Goal: Task Accomplishment & Management: Manage account settings

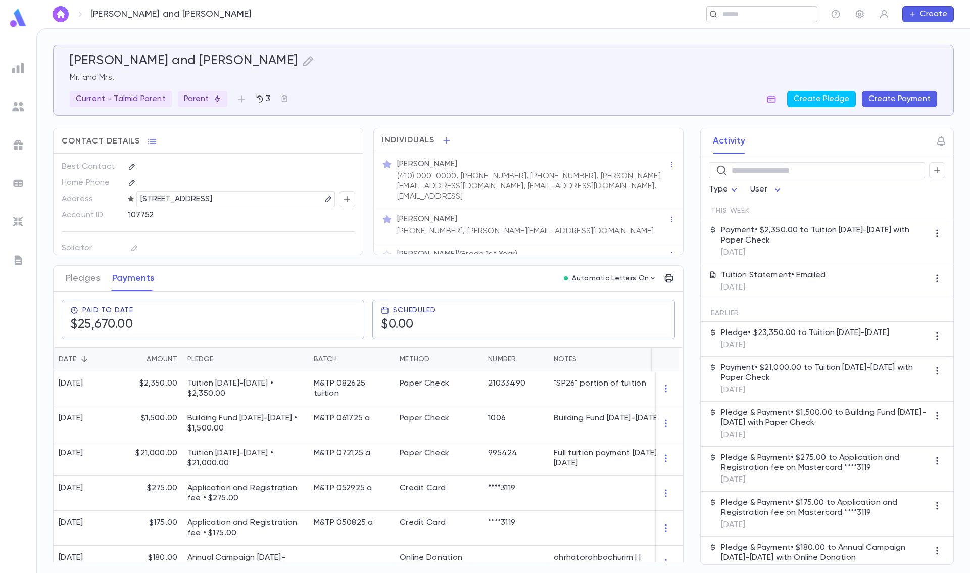
click at [798, 10] on div "​" at bounding box center [761, 14] width 111 height 16
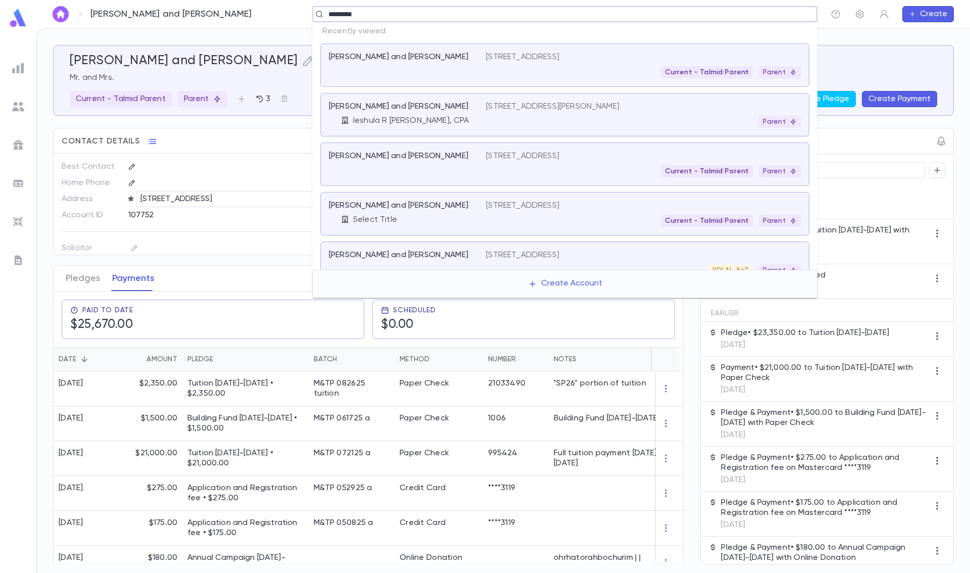
type input "**********"
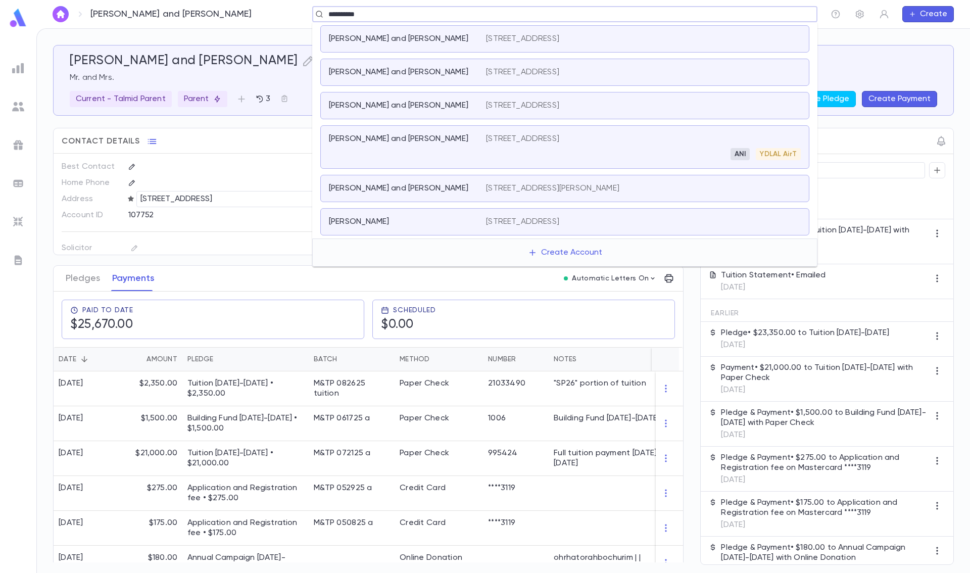
click at [444, 143] on p "[PERSON_NAME] and [PERSON_NAME]" at bounding box center [398, 139] width 139 height 10
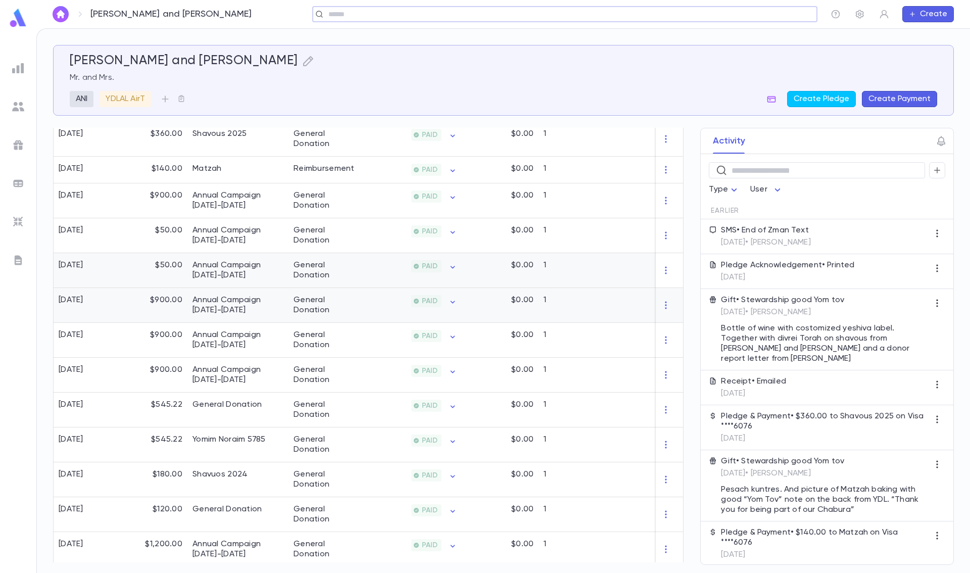
scroll to position [253, 0]
click at [255, 446] on div "Yomim Noraim 5785" at bounding box center [237, 442] width 101 height 35
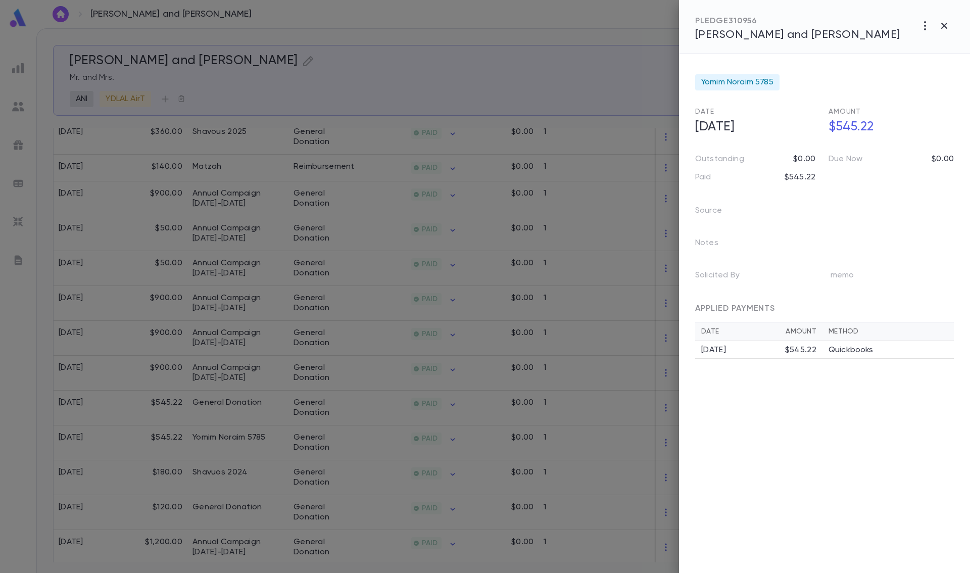
click at [255, 445] on div at bounding box center [485, 286] width 970 height 573
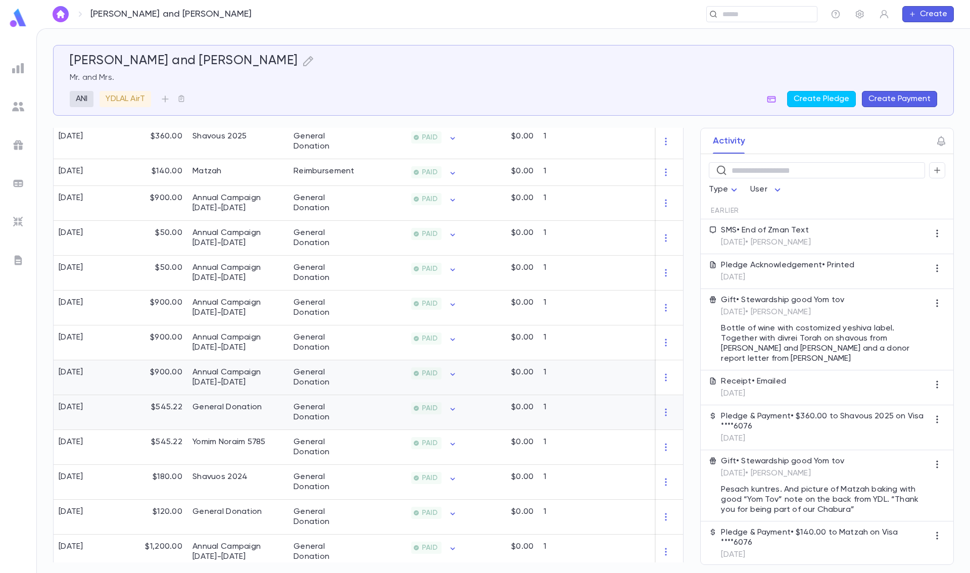
scroll to position [108, 0]
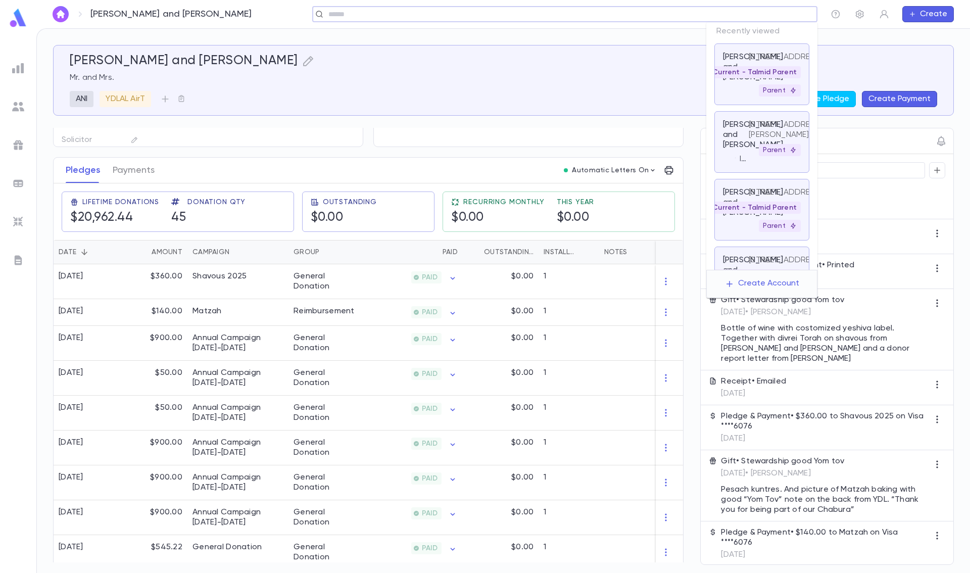
click at [769, 12] on input "text" at bounding box center [561, 15] width 472 height 10
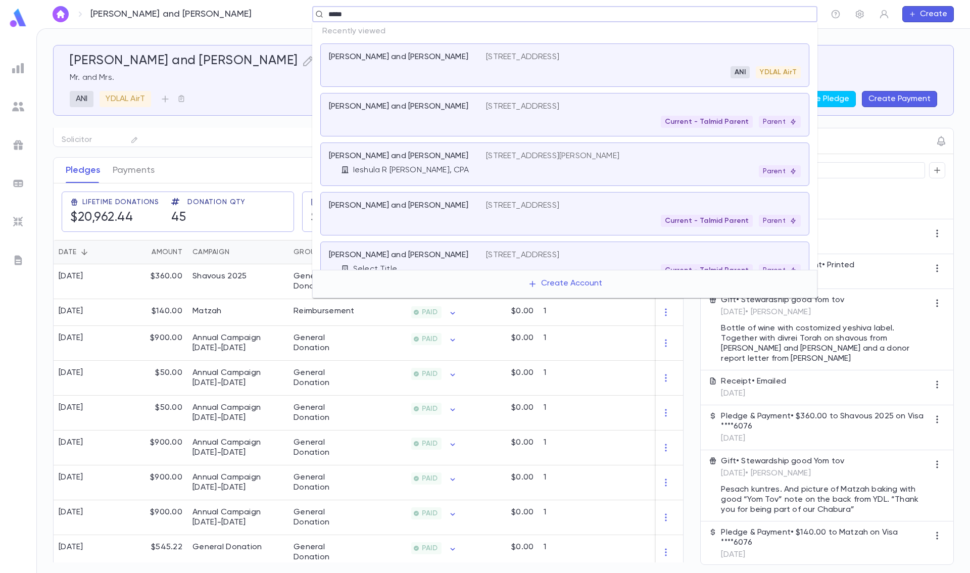
type input "******"
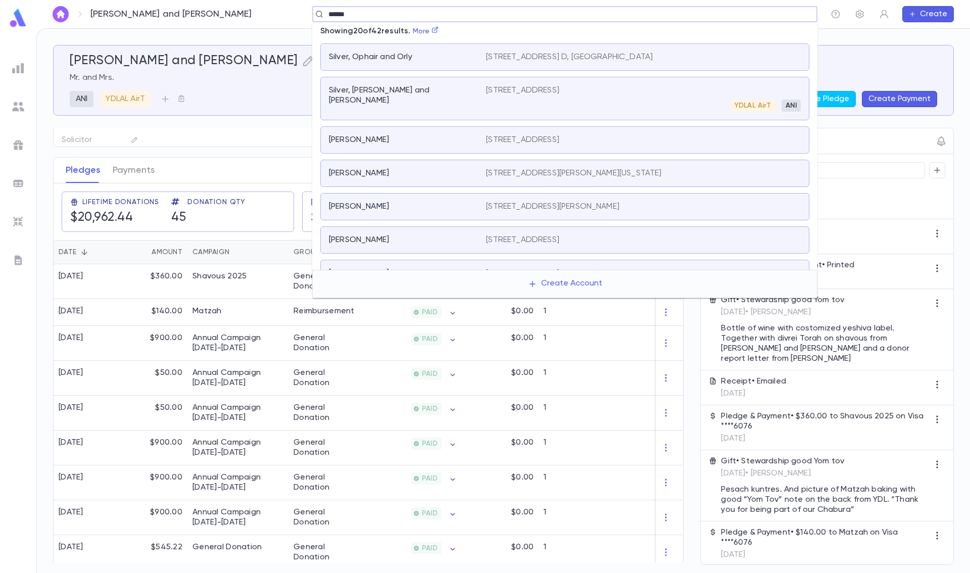
click at [424, 109] on div "Silver, [PERSON_NAME] and [PERSON_NAME]" at bounding box center [407, 98] width 157 height 26
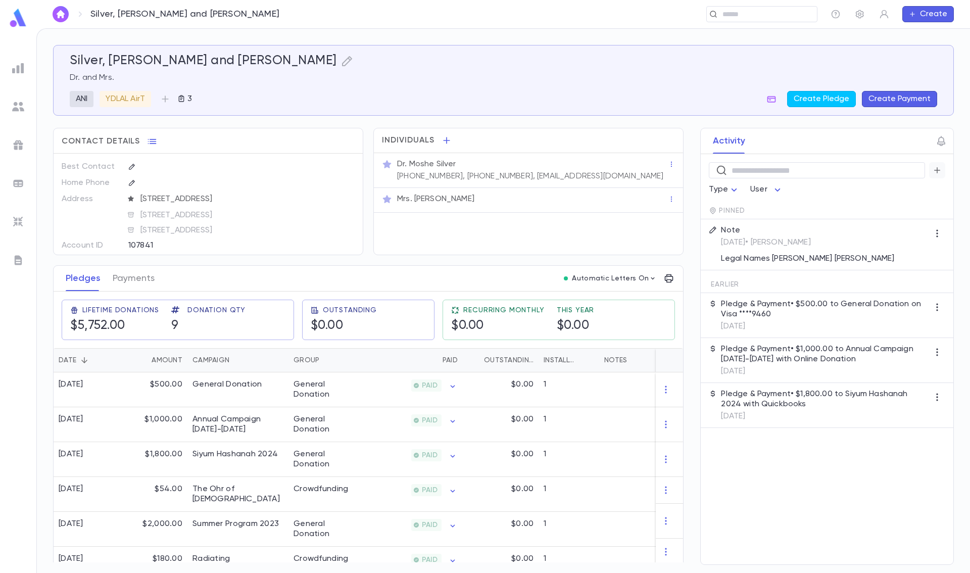
click at [937, 173] on icon "button" at bounding box center [936, 170] width 9 height 10
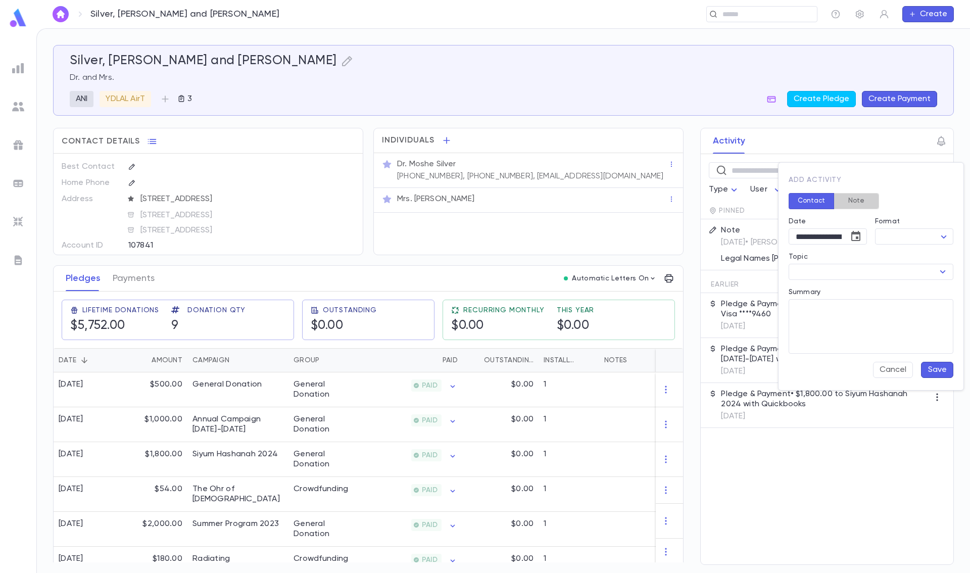
click at [851, 197] on button "Note" at bounding box center [855, 201] width 45 height 16
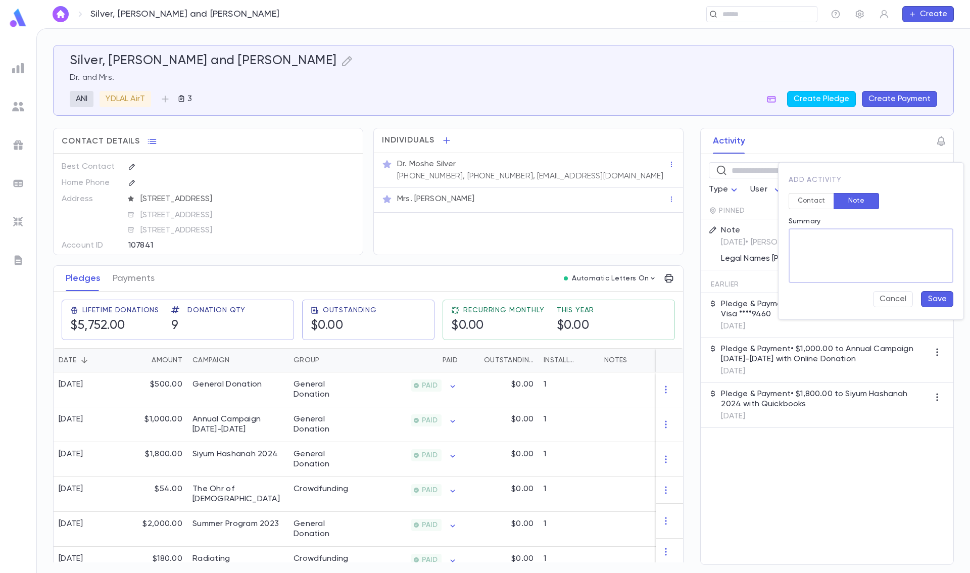
click at [815, 236] on textarea "Summary" at bounding box center [870, 255] width 150 height 55
type textarea "**********"
click at [938, 297] on button "Save" at bounding box center [937, 299] width 32 height 16
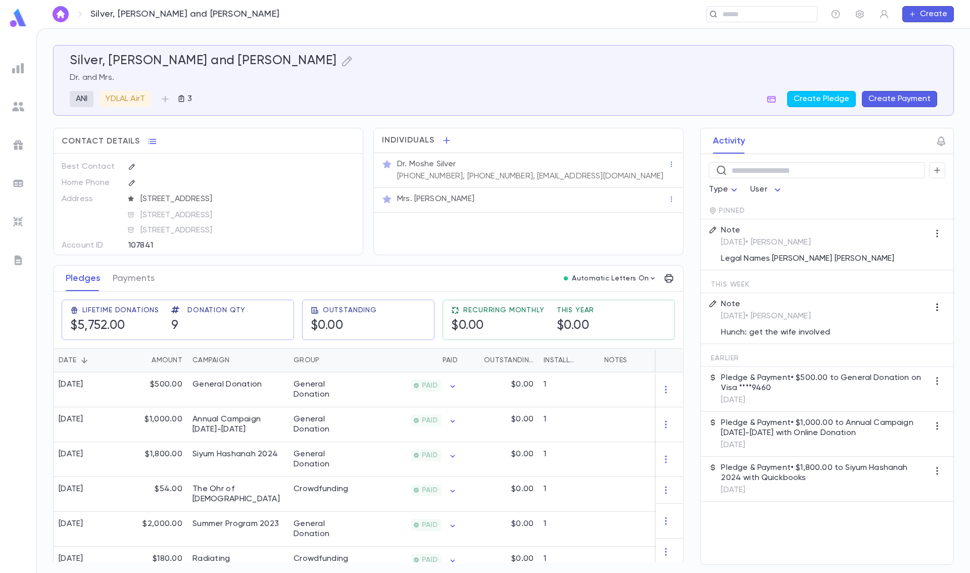
click at [938, 310] on icon "button" at bounding box center [937, 307] width 10 height 10
click at [935, 326] on li "Pin" at bounding box center [943, 327] width 42 height 16
